Goal: Navigation & Orientation: Find specific page/section

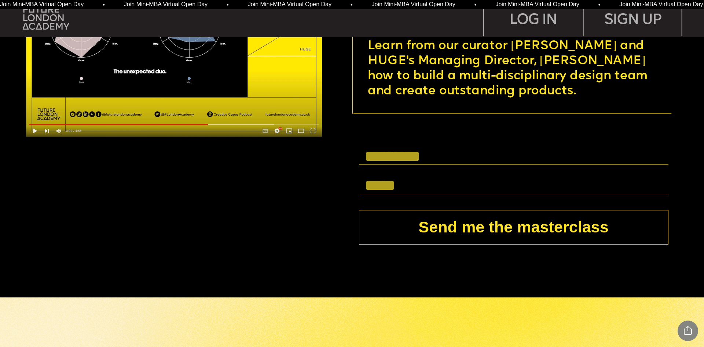
scroll to position [2788, 0]
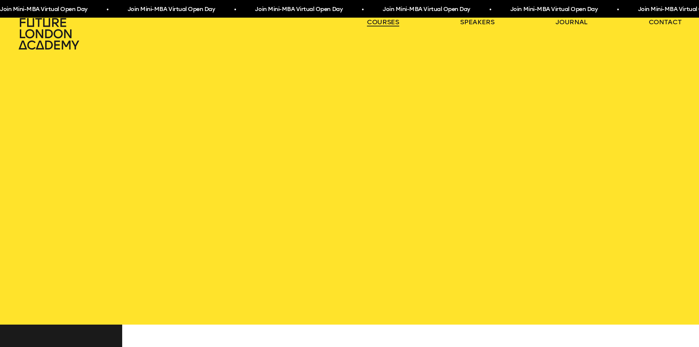
click at [381, 21] on link "courses" at bounding box center [383, 22] width 32 height 9
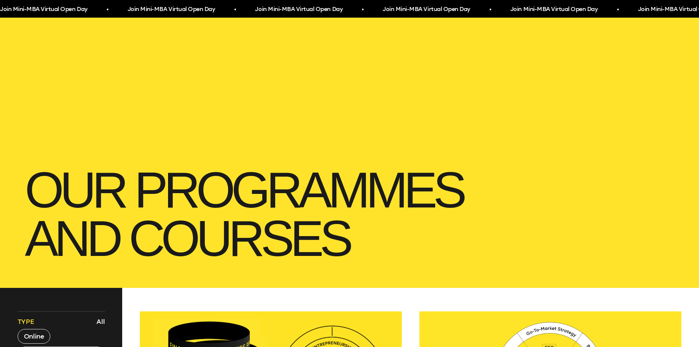
scroll to position [147, 0]
